Goal: Consume media (video, audio): Consume media (video, audio)

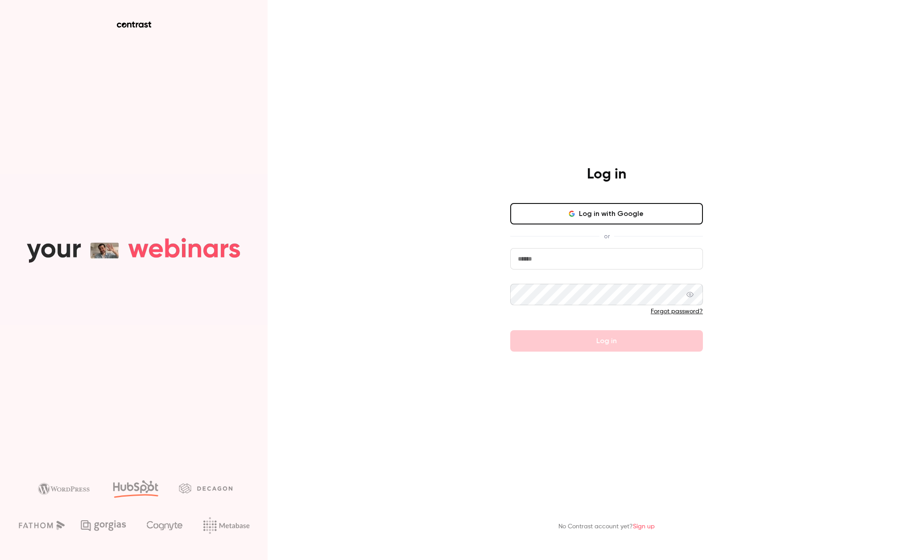
type input "**********"
click at [578, 348] on form "**********" at bounding box center [606, 300] width 193 height 104
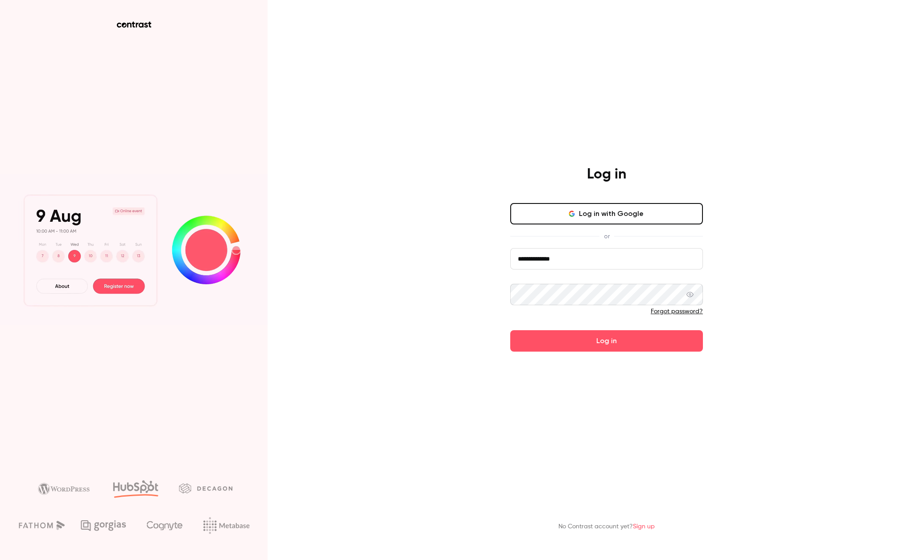
drag, startPoint x: 569, startPoint y: 344, endPoint x: 560, endPoint y: 342, distance: 10.0
click at [569, 344] on button "Log in" at bounding box center [606, 340] width 193 height 21
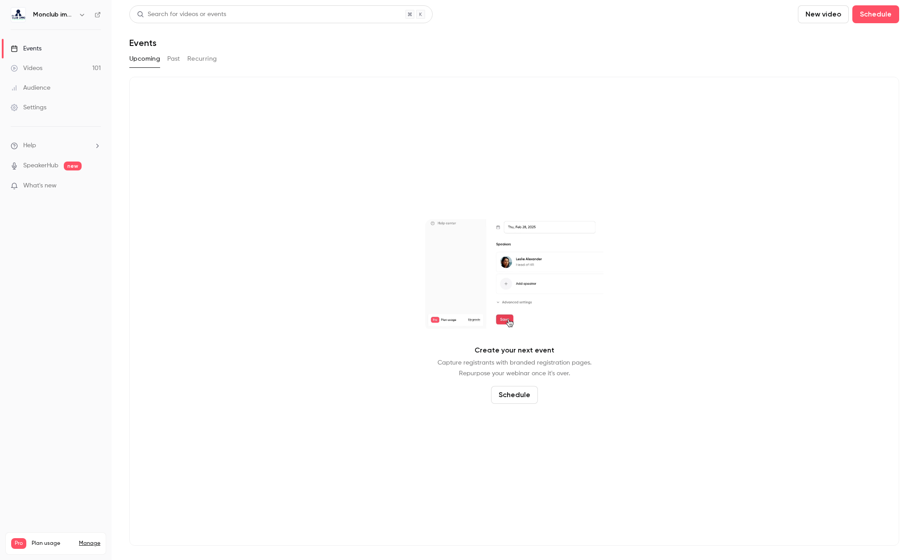
click at [43, 65] on link "Videos 101" at bounding box center [56, 68] width 112 height 20
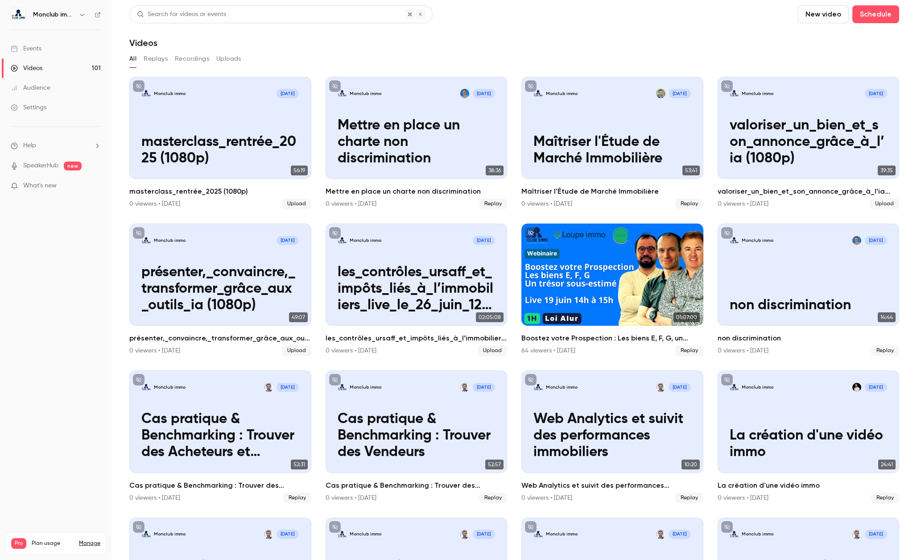
click at [91, 540] on link "Manage" at bounding box center [89, 543] width 21 height 7
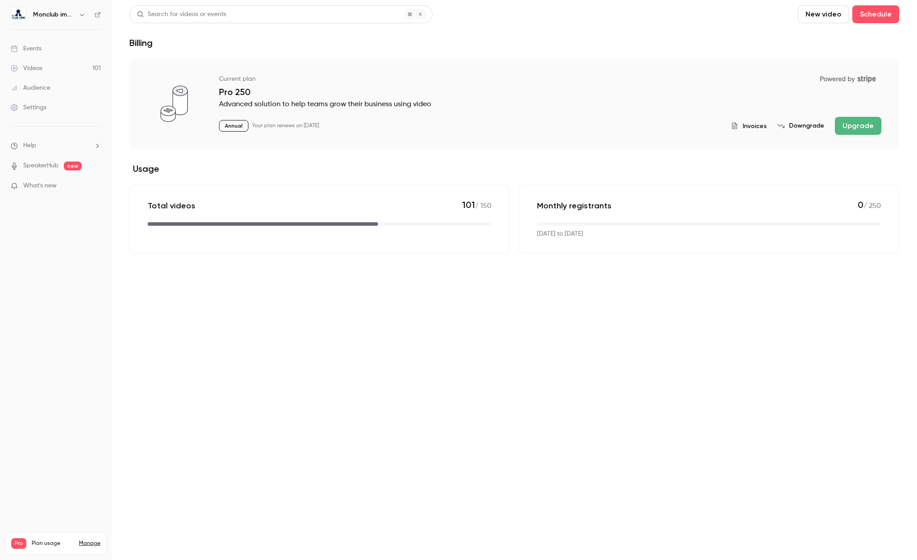
click at [245, 104] on p "Advanced solution to help teams grow their business using video" at bounding box center [550, 104] width 663 height 11
click at [224, 125] on p "Annual" at bounding box center [233, 126] width 29 height 12
click at [340, 114] on div "Current plan Powered by Stripe Pro 250 Advanced solution to help teams grow the…" at bounding box center [550, 102] width 663 height 63
click at [36, 106] on div "Settings" at bounding box center [29, 107] width 36 height 9
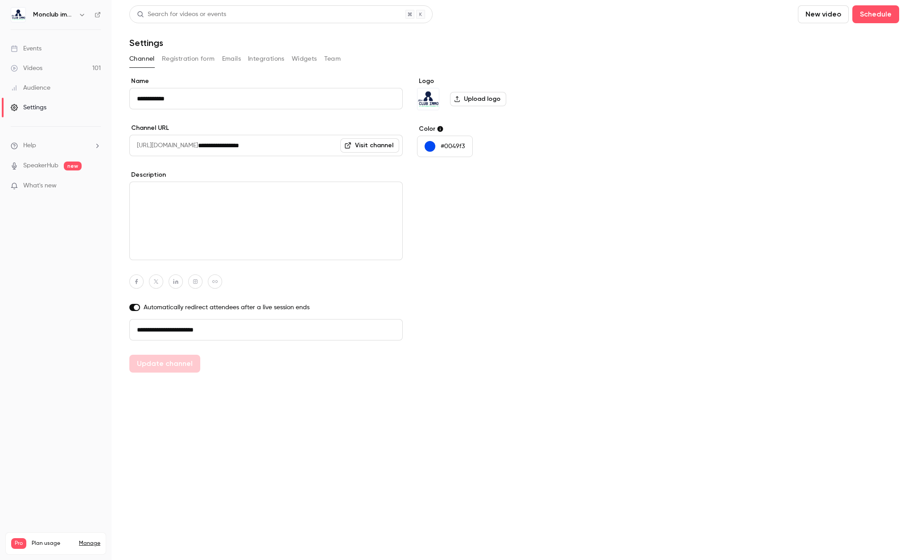
click at [90, 540] on link "Manage" at bounding box center [89, 543] width 21 height 7
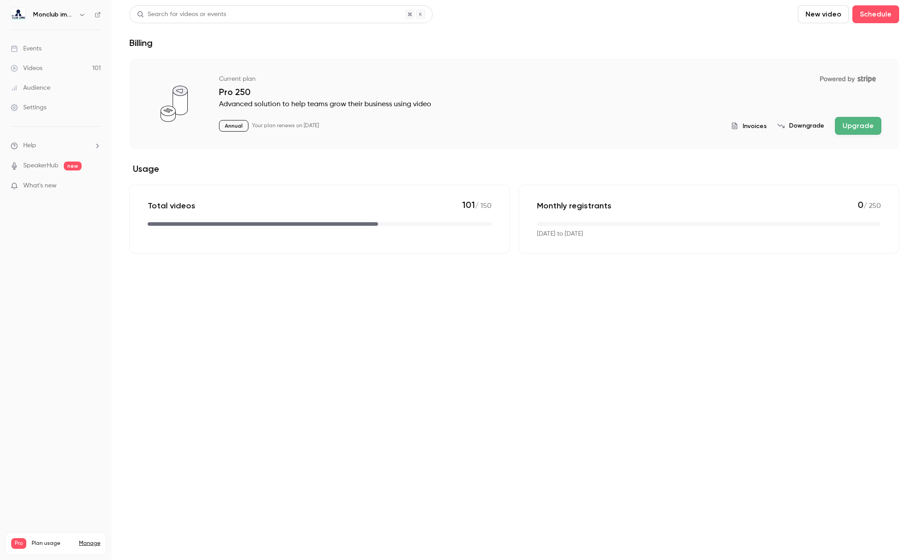
click at [224, 126] on p "Annual" at bounding box center [233, 126] width 29 height 12
drag, startPoint x: 257, startPoint y: 124, endPoint x: 368, endPoint y: 119, distance: 111.3
click at [367, 119] on div "Annual Your plan renews on [DATE] Invoices Downgrade Upgrade" at bounding box center [550, 126] width 663 height 18
click at [799, 128] on button "Downgrade" at bounding box center [801, 125] width 47 height 9
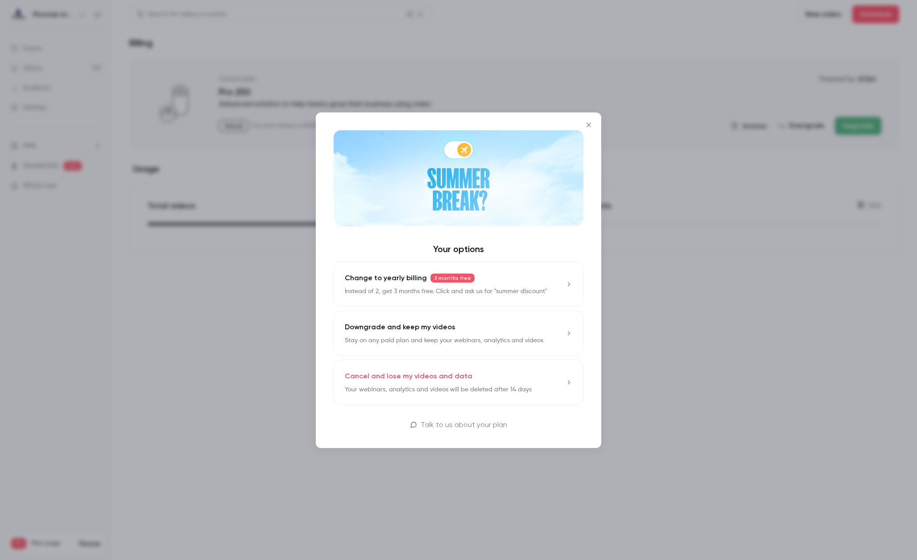
click at [386, 380] on p "Cancel and lose my videos and data" at bounding box center [409, 376] width 128 height 11
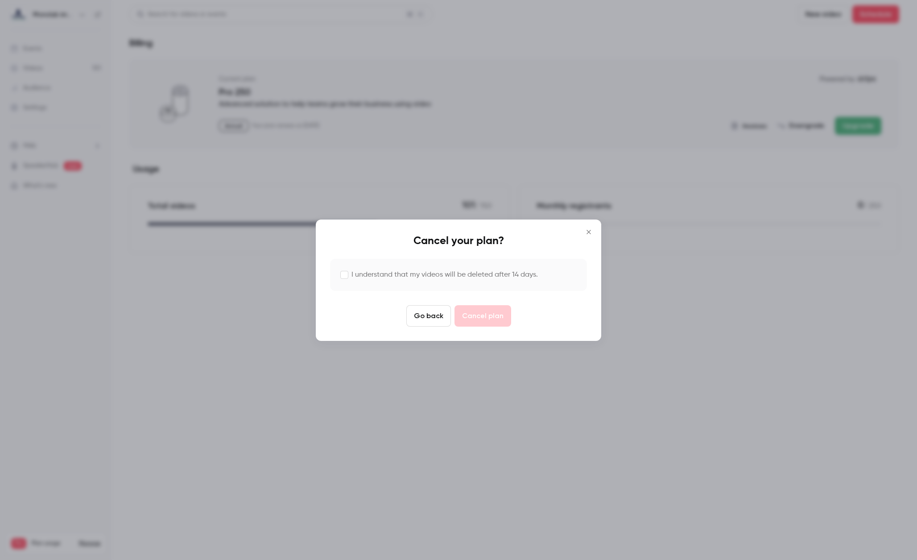
click at [426, 317] on button "Go back" at bounding box center [428, 315] width 45 height 21
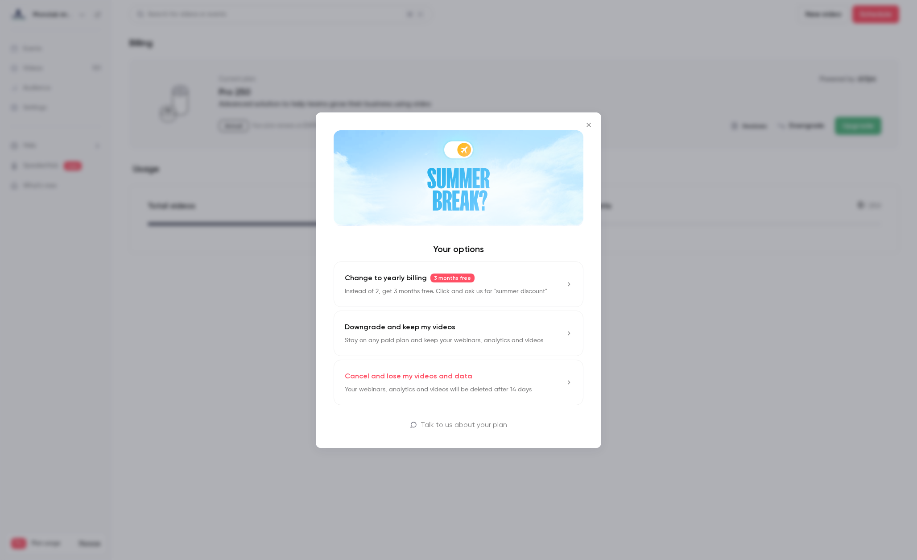
click at [589, 122] on icon "Close" at bounding box center [589, 124] width 11 height 7
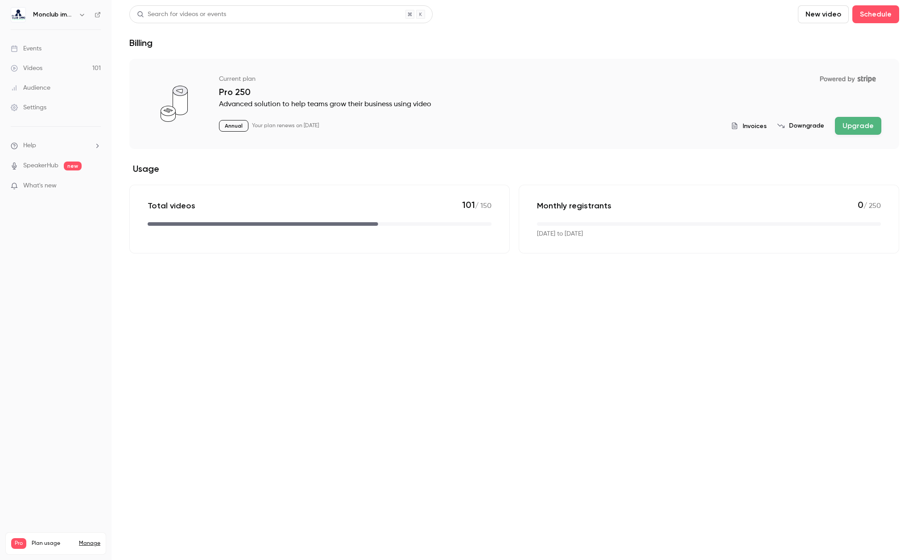
click at [56, 65] on link "Videos 101" at bounding box center [56, 68] width 112 height 20
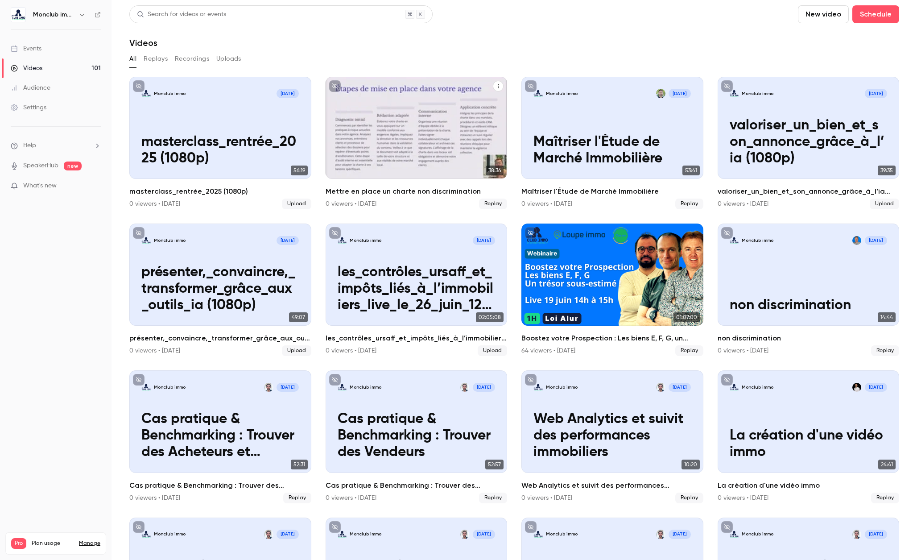
click at [396, 124] on p "Mettre en place un charte non discrimination" at bounding box center [417, 142] width 158 height 50
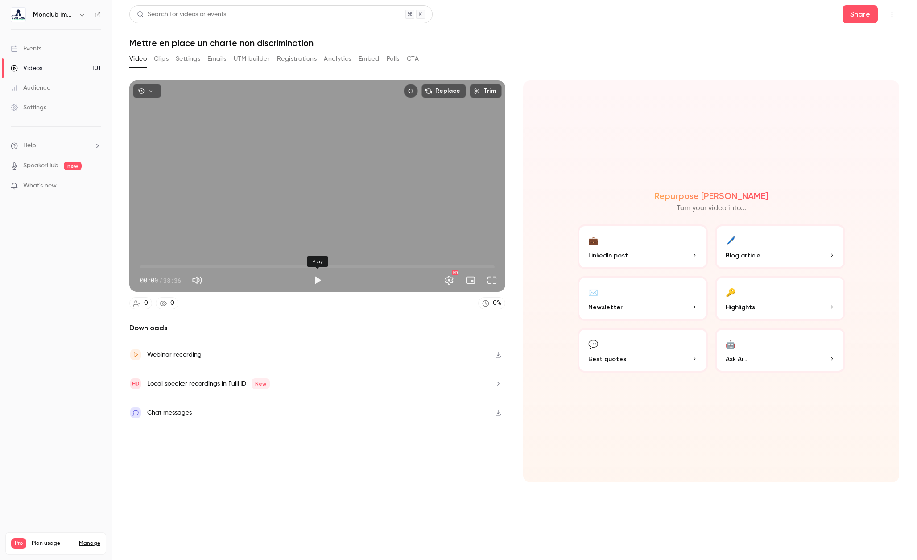
click at [318, 282] on button "Play" at bounding box center [318, 280] width 18 height 18
click at [280, 268] on span "15:15" at bounding box center [317, 267] width 355 height 14
click at [319, 282] on button "Pause" at bounding box center [318, 280] width 18 height 18
type input "*****"
click at [33, 45] on div "Events" at bounding box center [26, 48] width 31 height 9
